Goal: Task Accomplishment & Management: Use online tool/utility

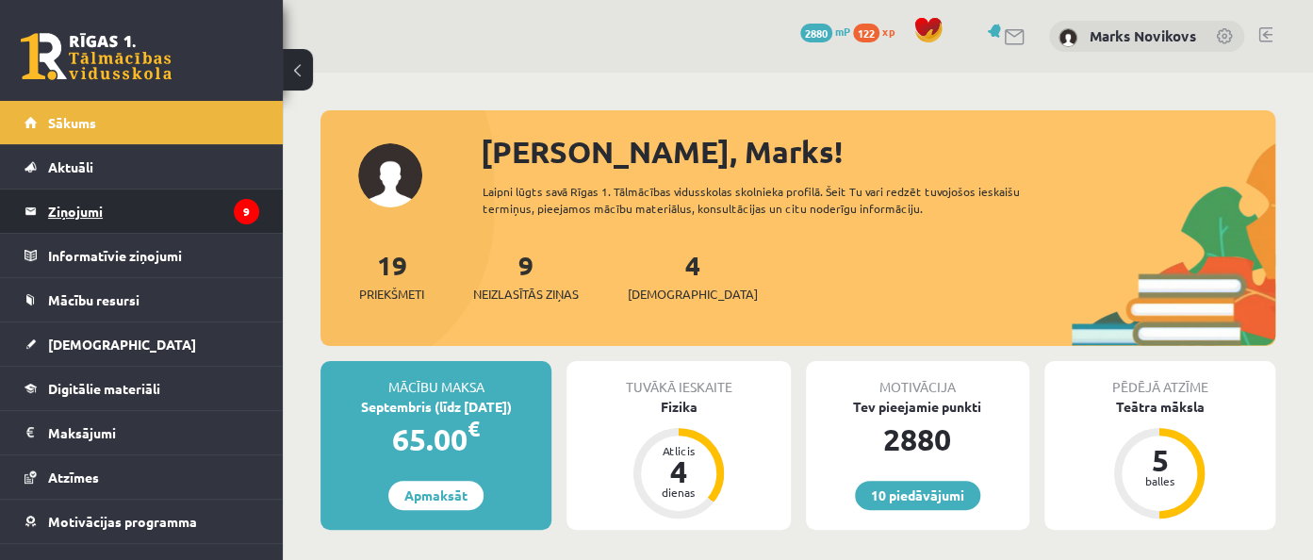
click at [127, 222] on legend "Ziņojumi 9" at bounding box center [153, 210] width 211 height 43
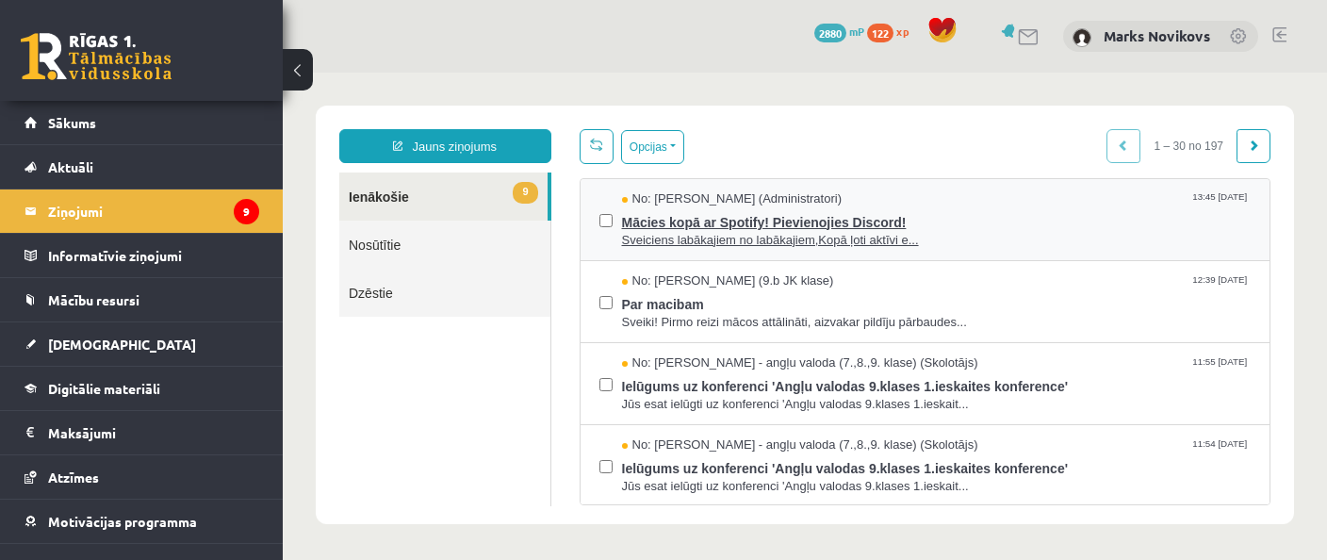
click at [849, 232] on span "Sveiciens labākajiem no labākajiem,Kopā ļoti aktīvi e..." at bounding box center [937, 241] width 630 height 18
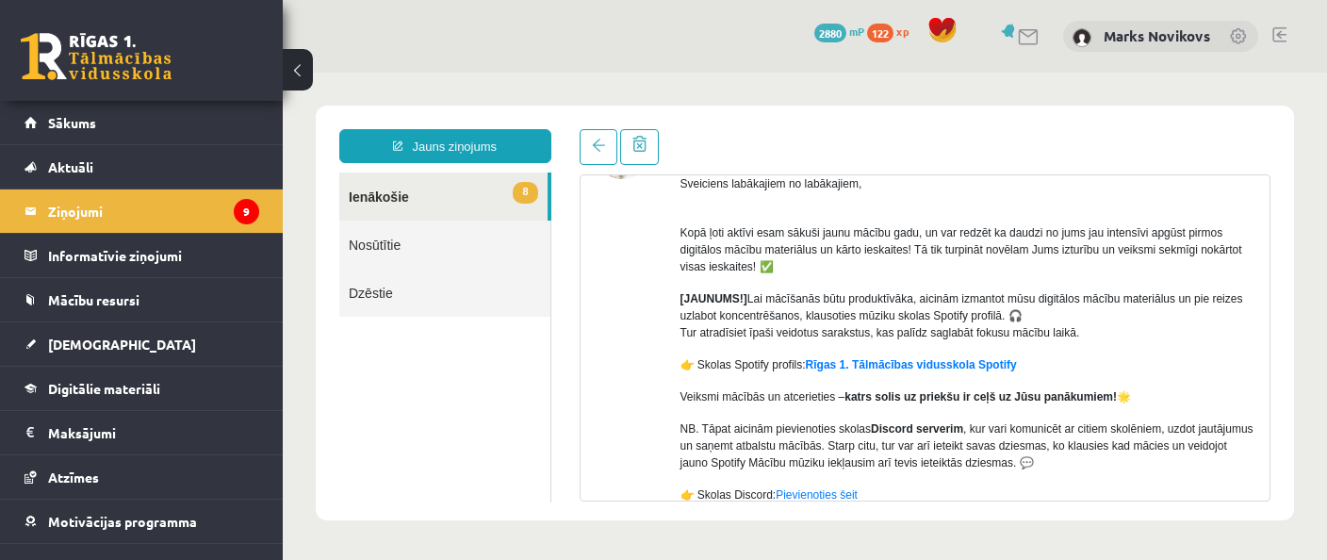
scroll to position [250, 0]
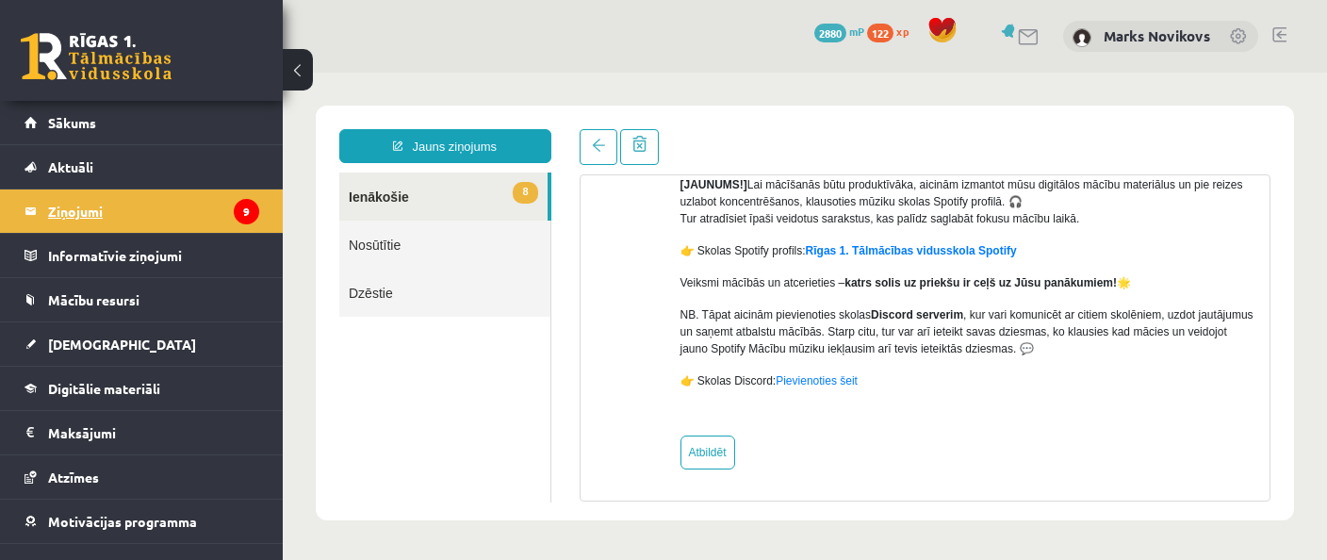
click at [60, 198] on legend "Ziņojumi 9" at bounding box center [153, 210] width 211 height 43
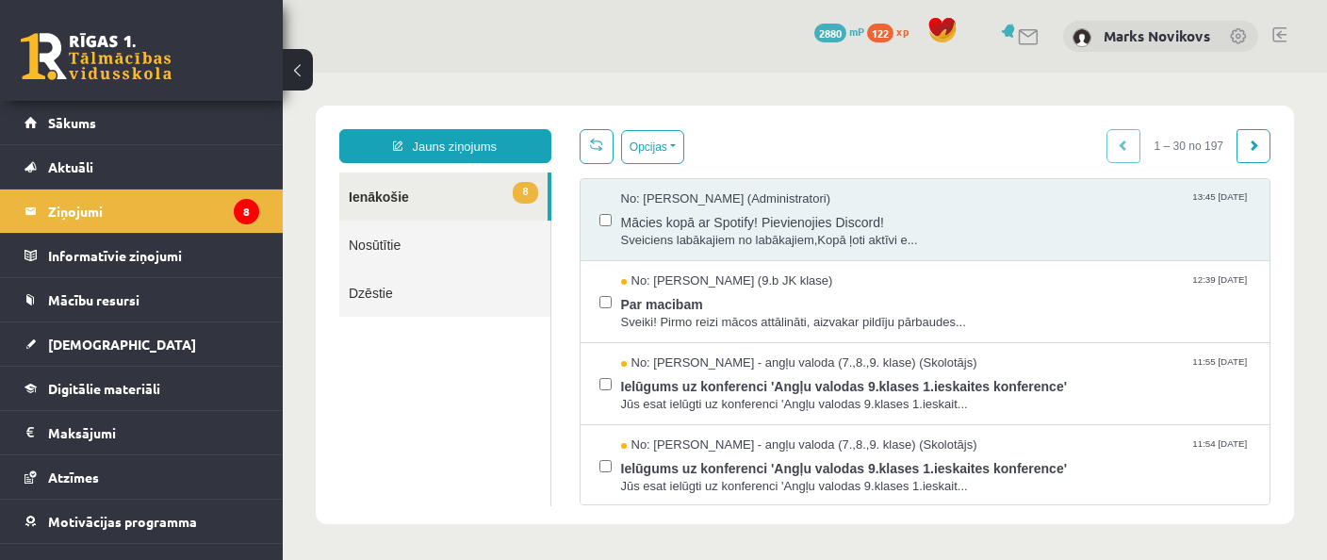
scroll to position [0, 0]
click at [712, 314] on span "Sveiki! Pirmo reizi mācos attālināti, aizvakar pildīju pārbaudes..." at bounding box center [937, 323] width 630 height 18
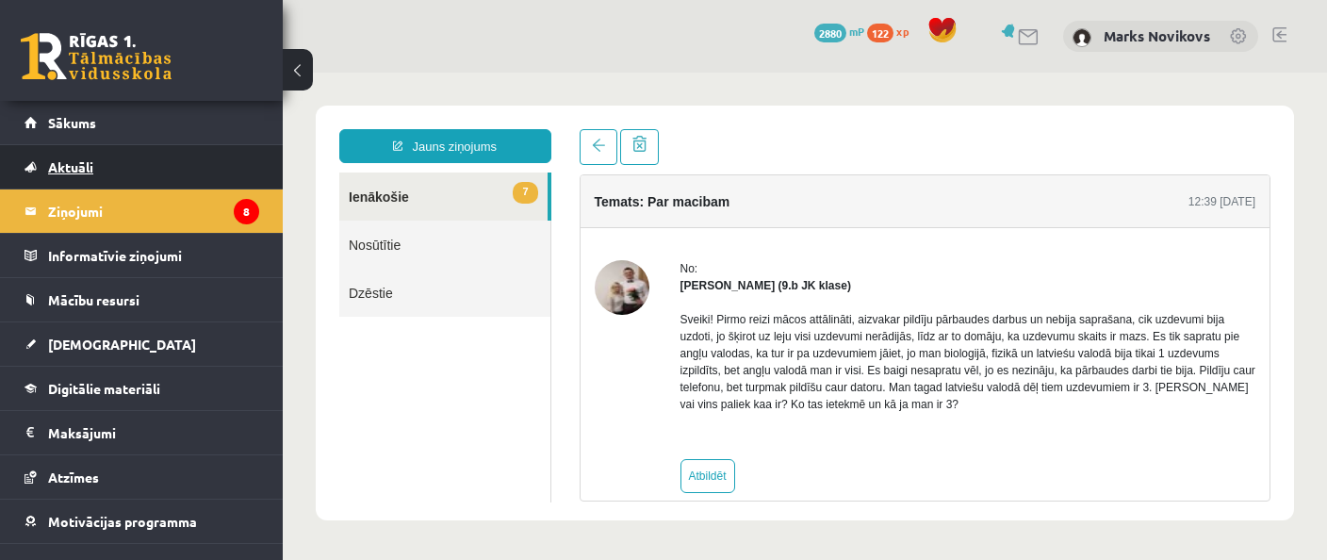
click at [104, 175] on link "Aktuāli" at bounding box center [142, 166] width 235 height 43
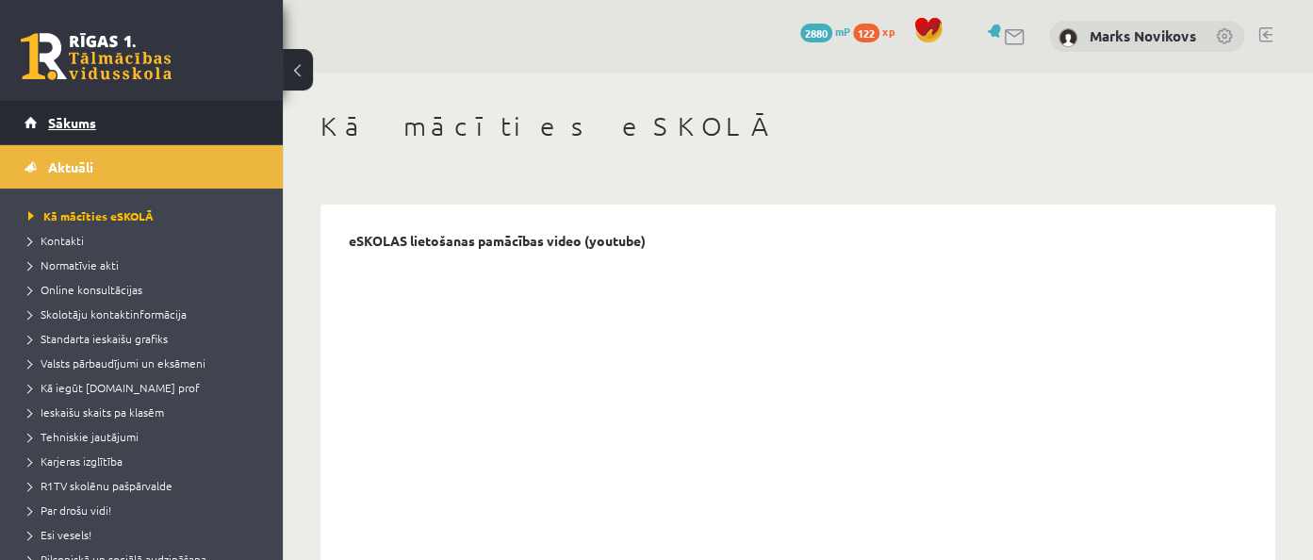
click at [110, 134] on link "Sākums" at bounding box center [142, 122] width 235 height 43
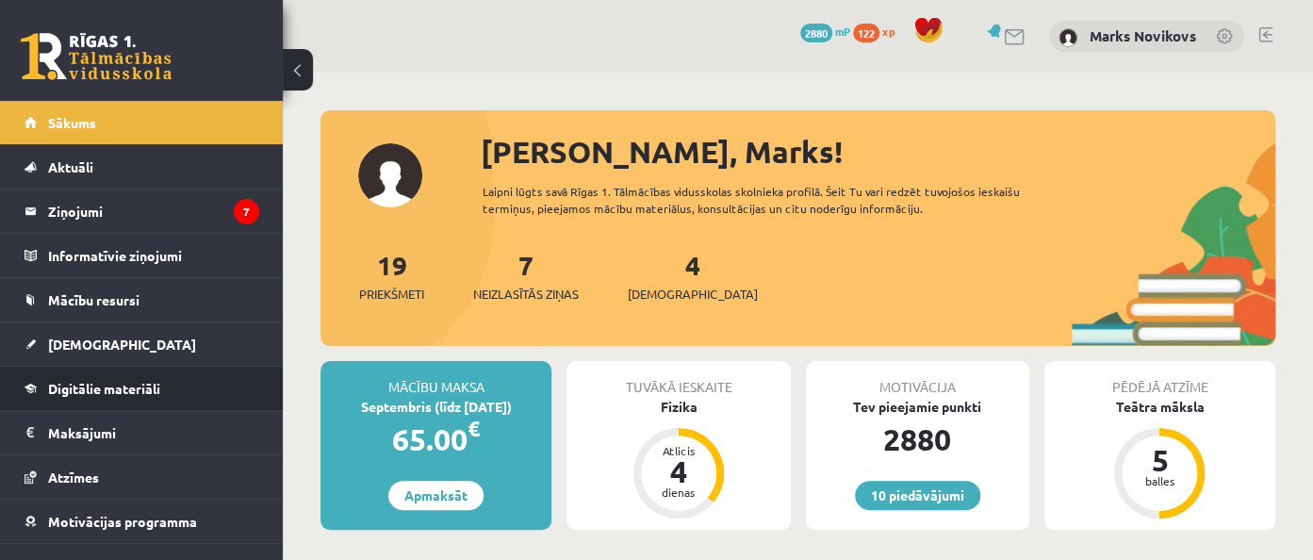
scroll to position [69, 0]
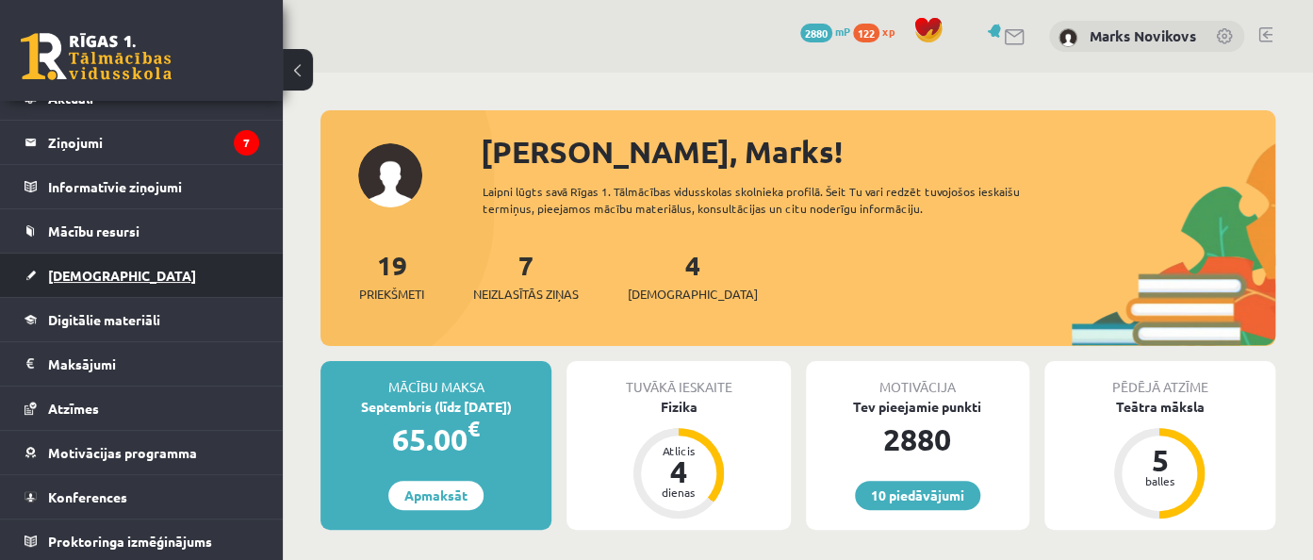
click at [107, 269] on link "[DEMOGRAPHIC_DATA]" at bounding box center [142, 275] width 235 height 43
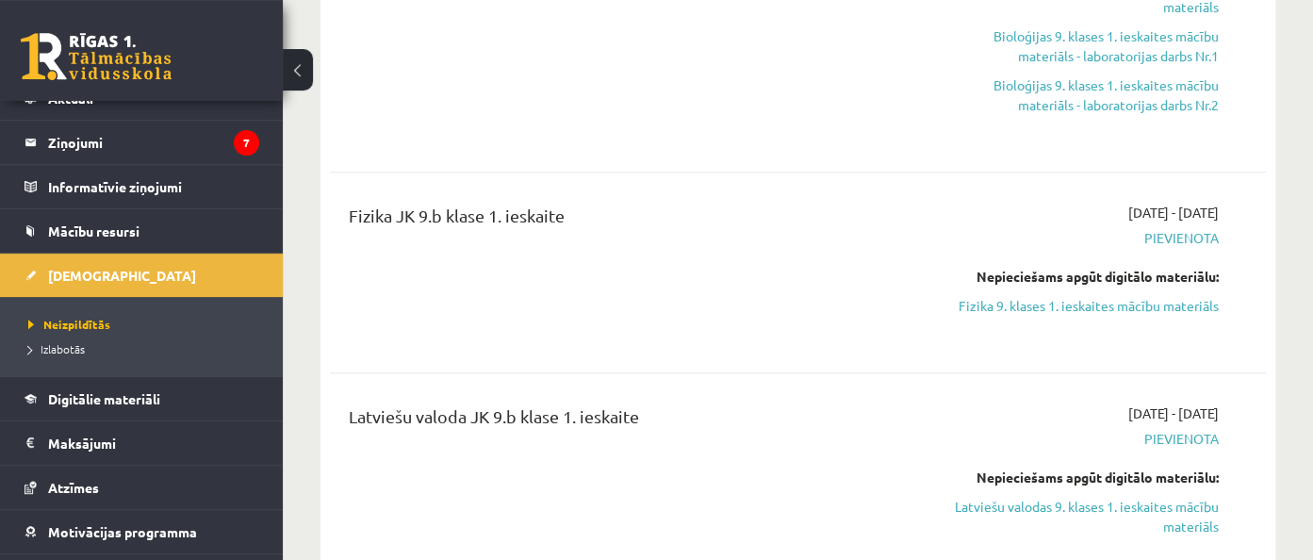
scroll to position [895, 0]
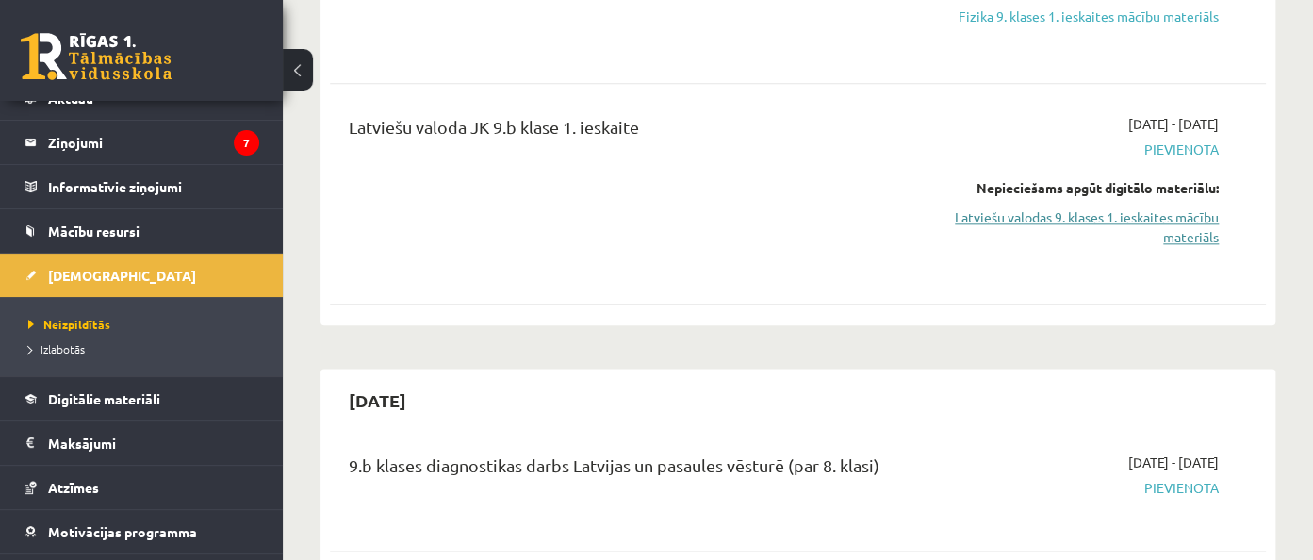
click at [1152, 217] on link "Latviešu valodas 9. klases 1. ieskaites mācību materiāls" at bounding box center [1082, 227] width 271 height 40
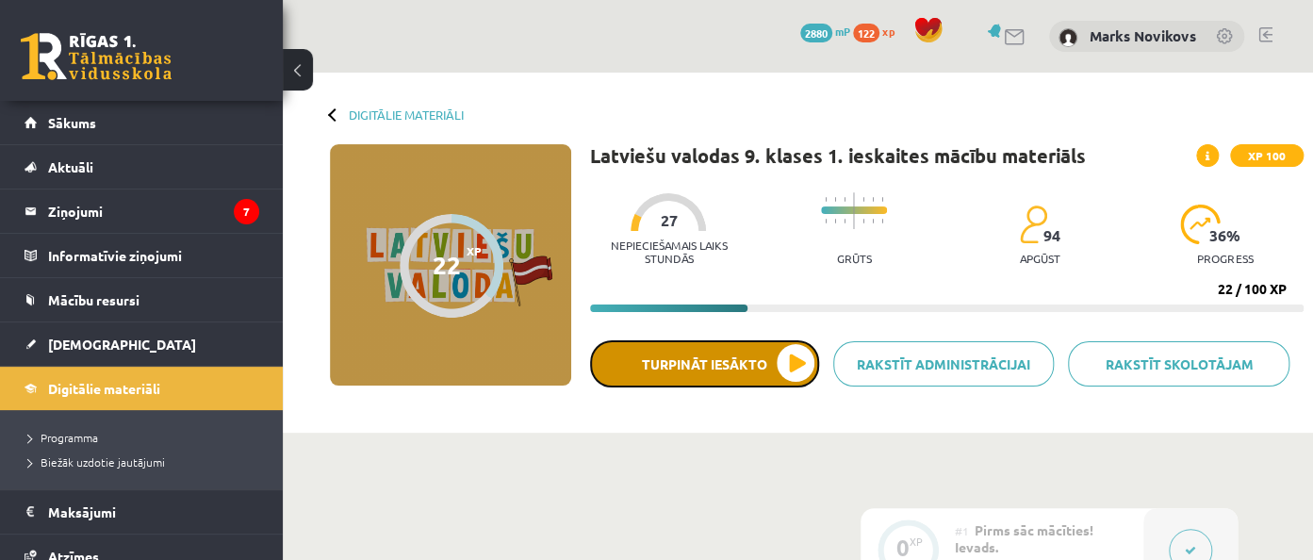
click at [734, 382] on button "Turpināt iesākto" at bounding box center [704, 363] width 229 height 47
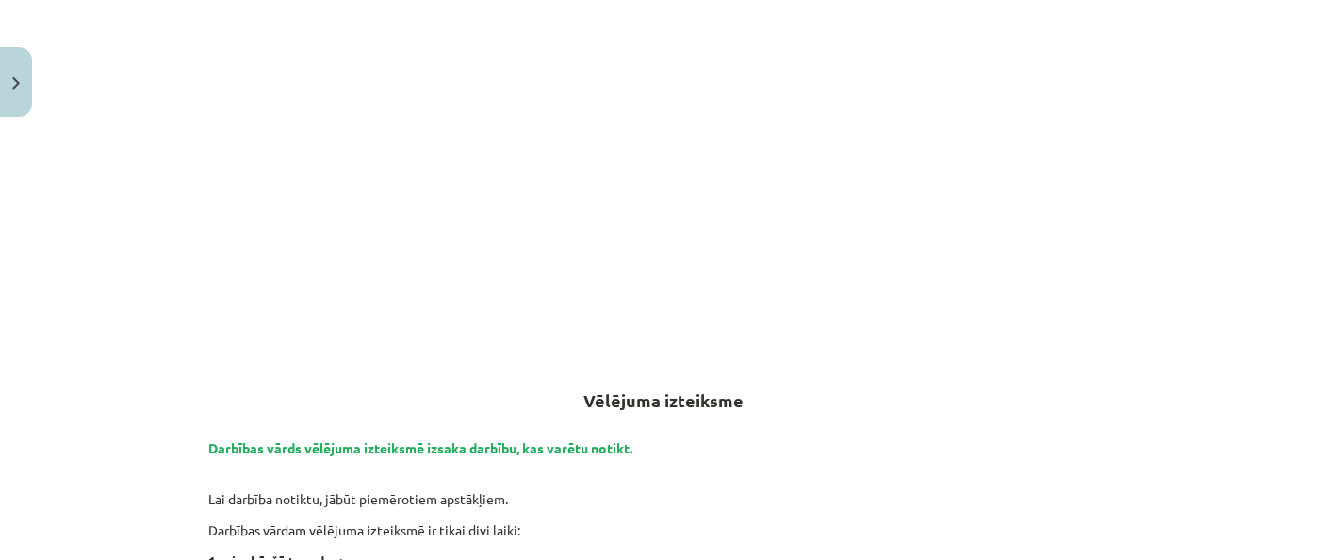
scroll to position [821, 0]
